Goal: Register for event/course

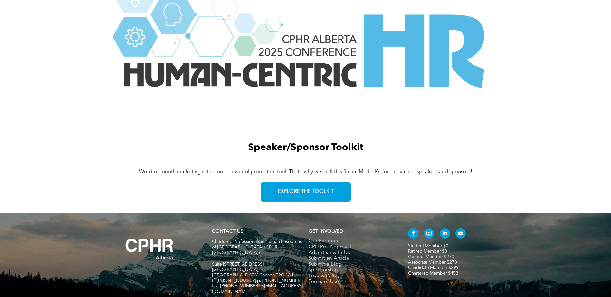
scroll to position [839, 0]
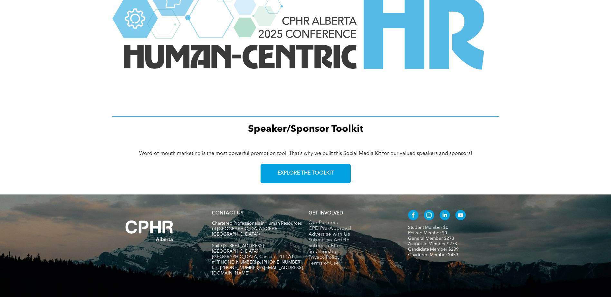
click at [272, 58] on img at bounding box center [305, 35] width 386 height 158
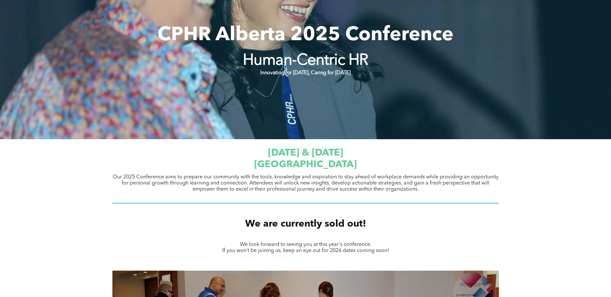
scroll to position [0, 0]
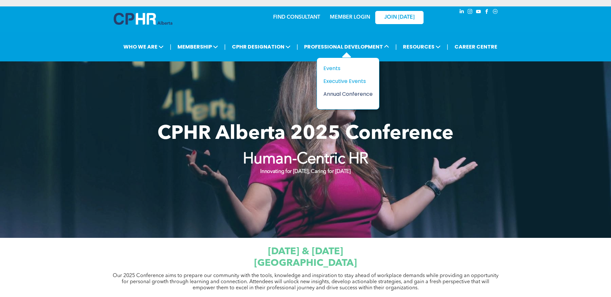
click at [345, 94] on div "Annual Conference" at bounding box center [345, 94] width 44 height 8
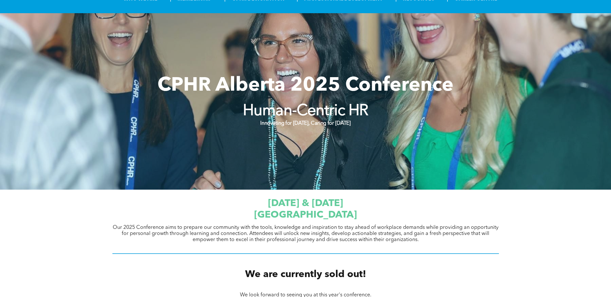
scroll to position [32, 0]
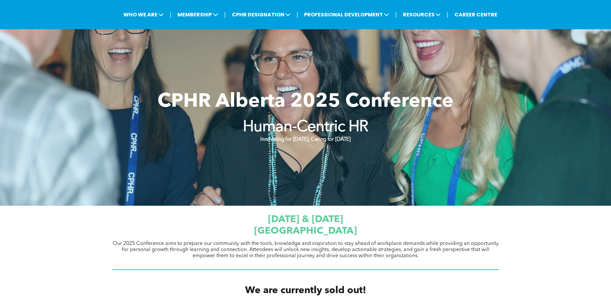
click at [332, 222] on span "[DATE] & [DATE]" at bounding box center [305, 220] width 75 height 10
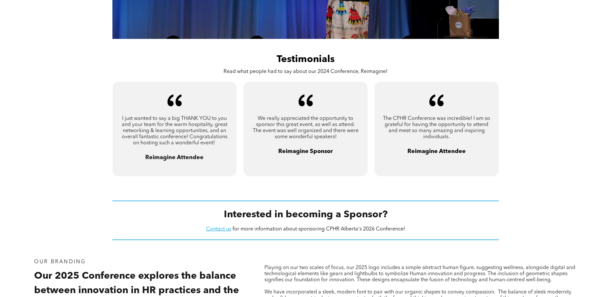
scroll to position [474, 0]
